Goal: Task Accomplishment & Management: Manage account settings

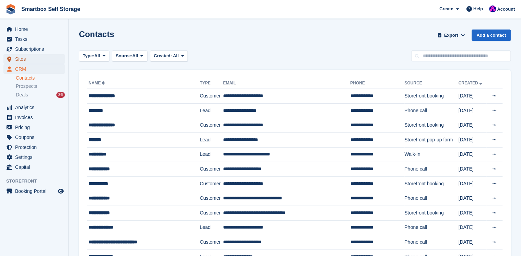
click at [17, 60] on span "Sites" at bounding box center [35, 59] width 41 height 10
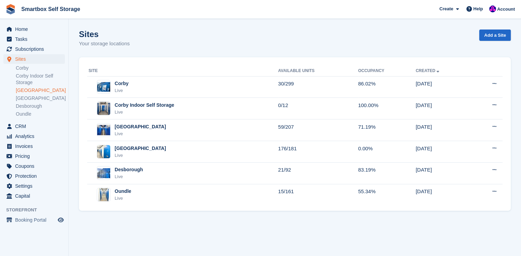
click at [23, 92] on link "[GEOGRAPHIC_DATA]" at bounding box center [40, 90] width 49 height 7
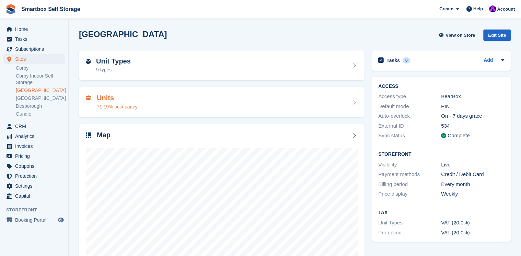
click at [106, 97] on h2 "Units" at bounding box center [117, 98] width 40 height 8
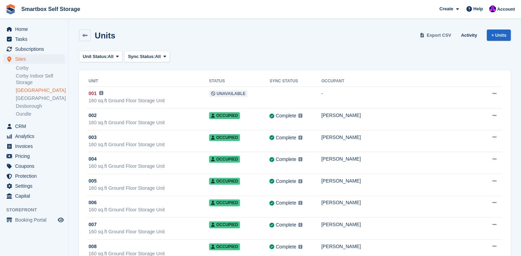
click at [443, 35] on span "Export CSV" at bounding box center [438, 35] width 25 height 7
click at [23, 126] on span "CRM" at bounding box center [35, 126] width 41 height 10
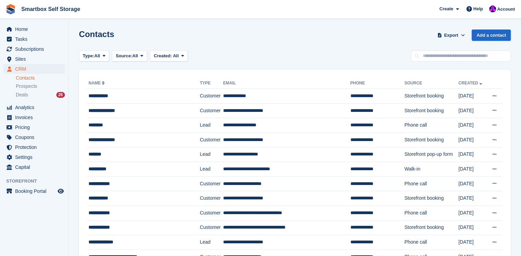
click at [23, 78] on link "Contacts" at bounding box center [40, 78] width 49 height 7
click at [27, 79] on link "Contacts" at bounding box center [40, 78] width 49 height 7
click at [22, 79] on link "Contacts" at bounding box center [40, 78] width 49 height 7
